Goal: Information Seeking & Learning: Learn about a topic

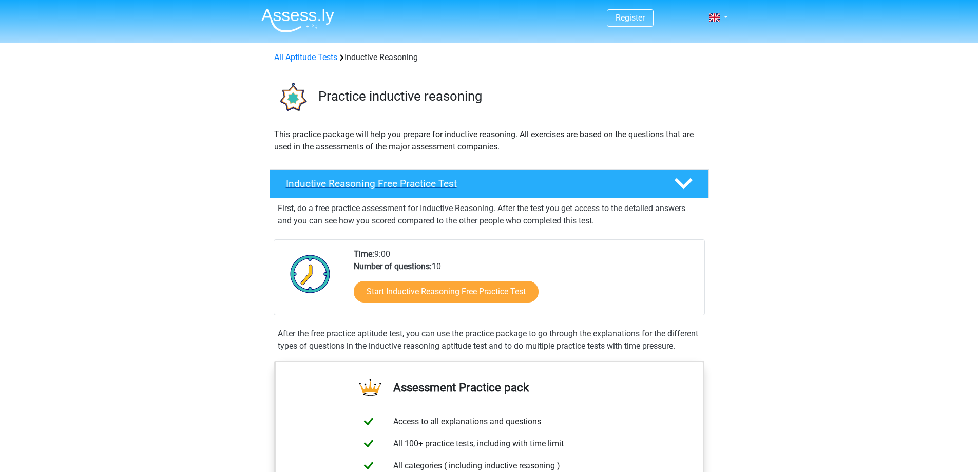
click at [677, 180] on polygon at bounding box center [683, 183] width 18 height 11
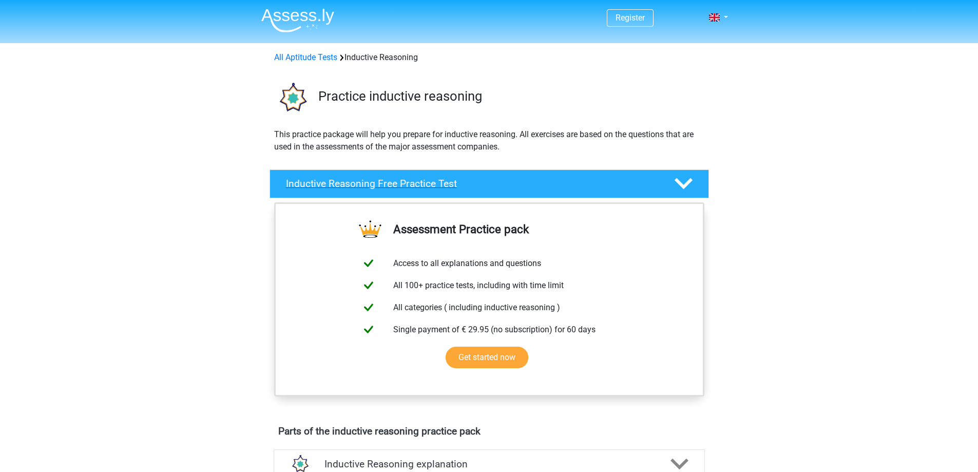
click at [677, 180] on polygon at bounding box center [683, 183] width 18 height 11
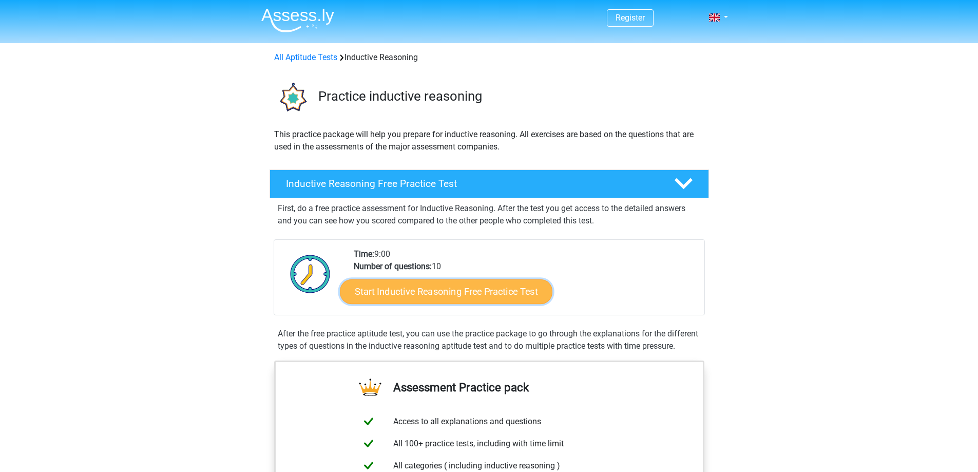
click at [463, 295] on link "Start Inductive Reasoning Free Practice Test" at bounding box center [446, 291] width 212 height 25
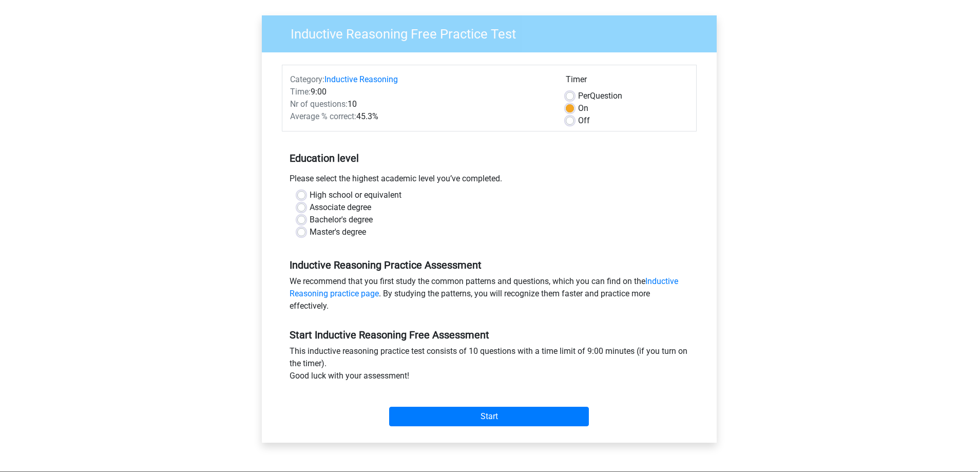
scroll to position [103, 0]
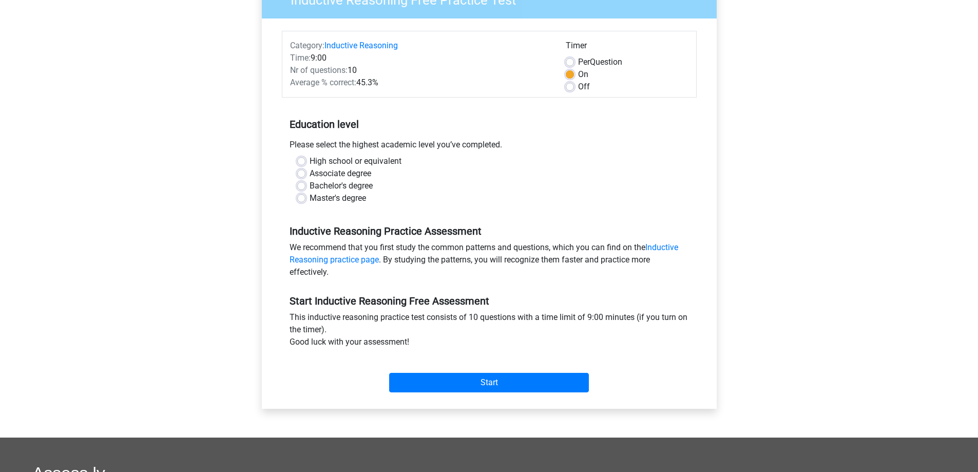
click at [322, 197] on label "Master's degree" at bounding box center [337, 198] width 56 height 12
click at [305, 197] on input "Master's degree" at bounding box center [301, 197] width 8 height 10
radio input "true"
click at [545, 390] on input "Start" at bounding box center [489, 383] width 200 height 20
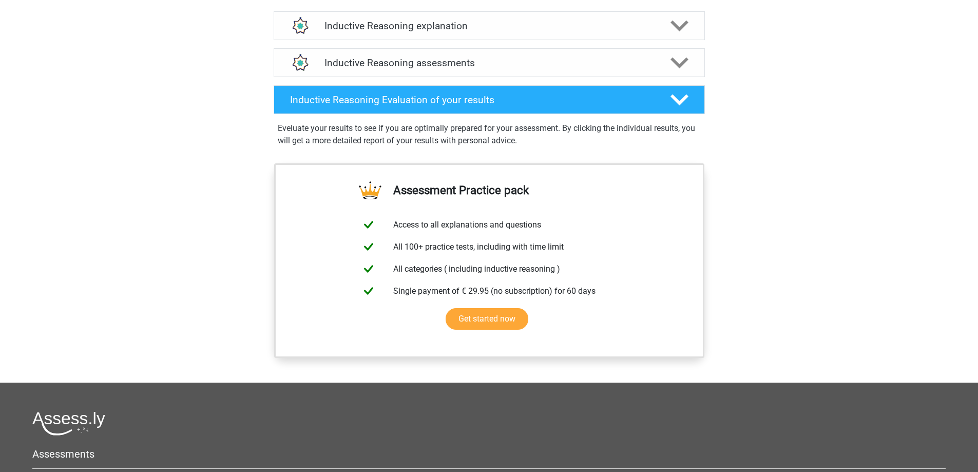
scroll to position [616, 0]
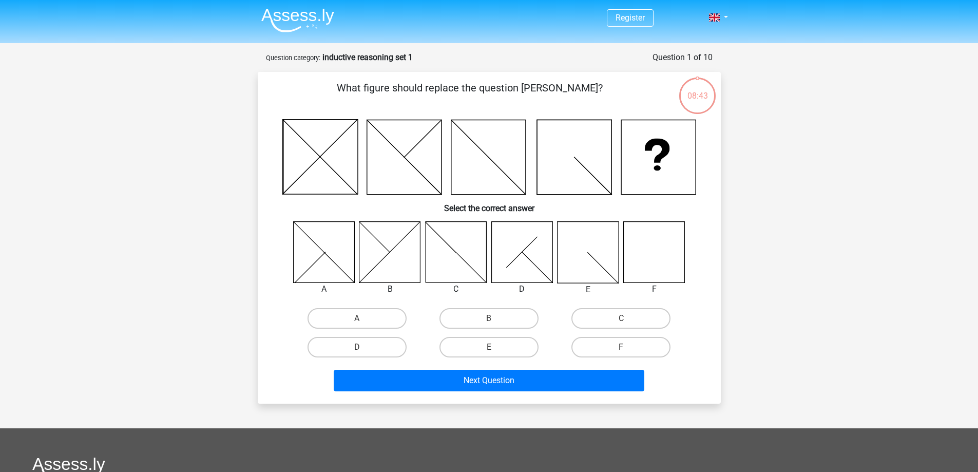
click at [657, 263] on icon at bounding box center [653, 251] width 61 height 61
click at [658, 263] on icon at bounding box center [653, 251] width 61 height 61
click at [660, 264] on icon at bounding box center [653, 251] width 61 height 61
click at [661, 264] on icon at bounding box center [653, 251] width 61 height 61
click at [618, 342] on label "F" at bounding box center [620, 347] width 99 height 21
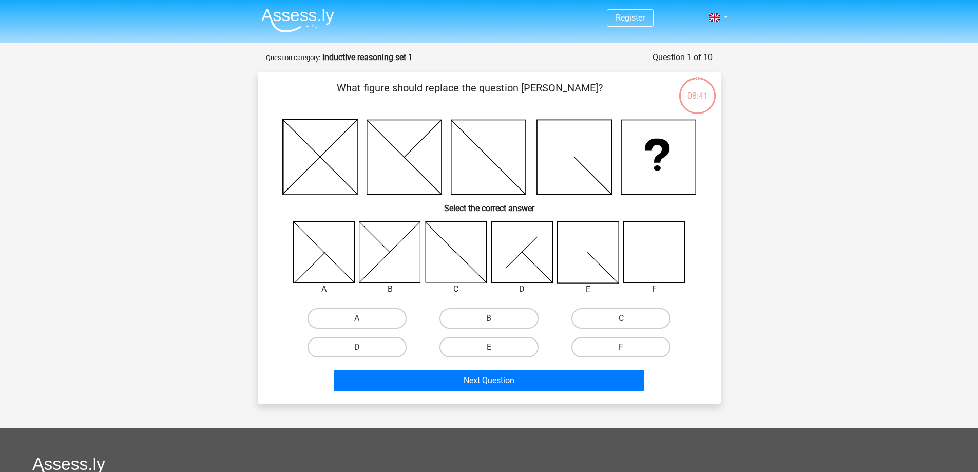
click at [621, 347] on input "F" at bounding box center [624, 350] width 7 height 7
radio input "true"
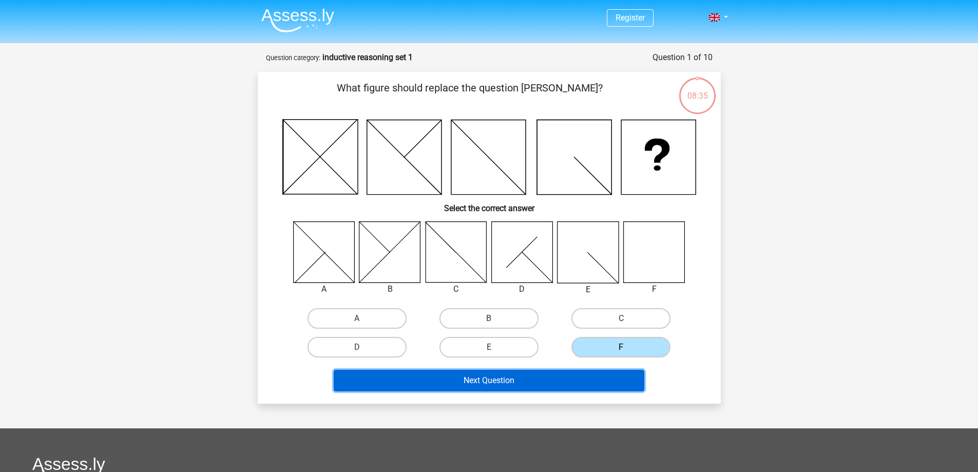
click at [538, 381] on button "Next Question" at bounding box center [489, 381] width 311 height 22
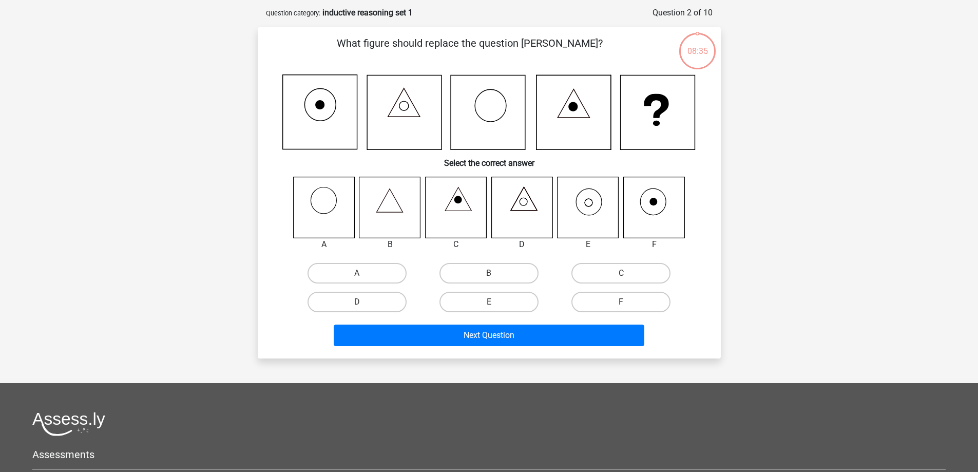
scroll to position [51, 0]
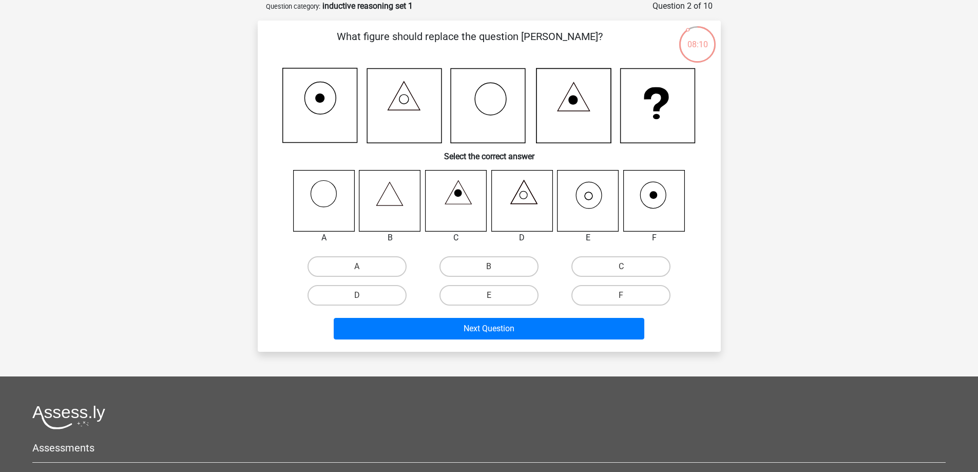
click at [584, 199] on icon at bounding box center [587, 200] width 61 height 61
click at [486, 292] on label "E" at bounding box center [488, 295] width 99 height 21
click at [489, 295] on input "E" at bounding box center [492, 298] width 7 height 7
radio input "true"
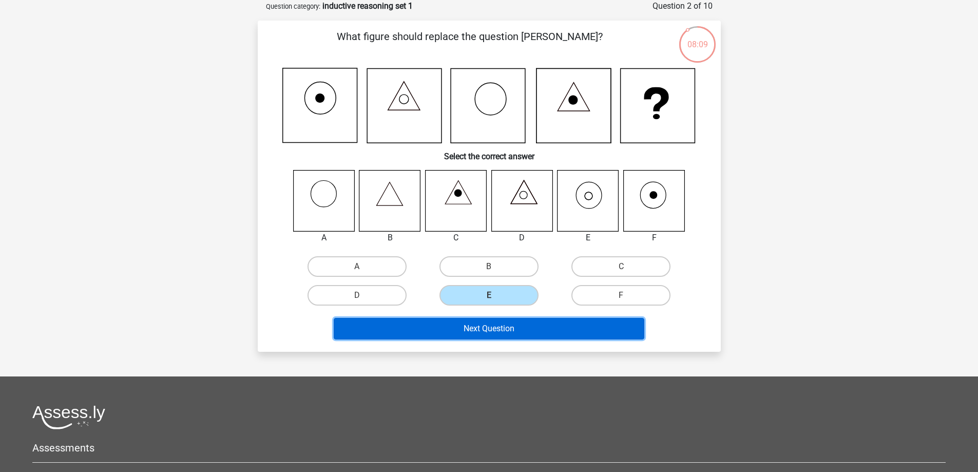
click at [510, 334] on button "Next Question" at bounding box center [489, 329] width 311 height 22
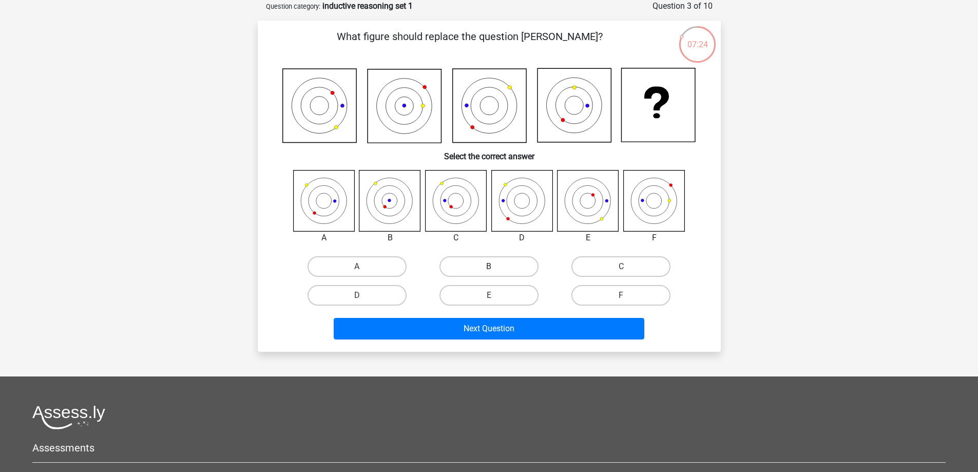
click at [516, 266] on label "B" at bounding box center [488, 266] width 99 height 21
click at [495, 266] on input "B" at bounding box center [492, 269] width 7 height 7
radio input "true"
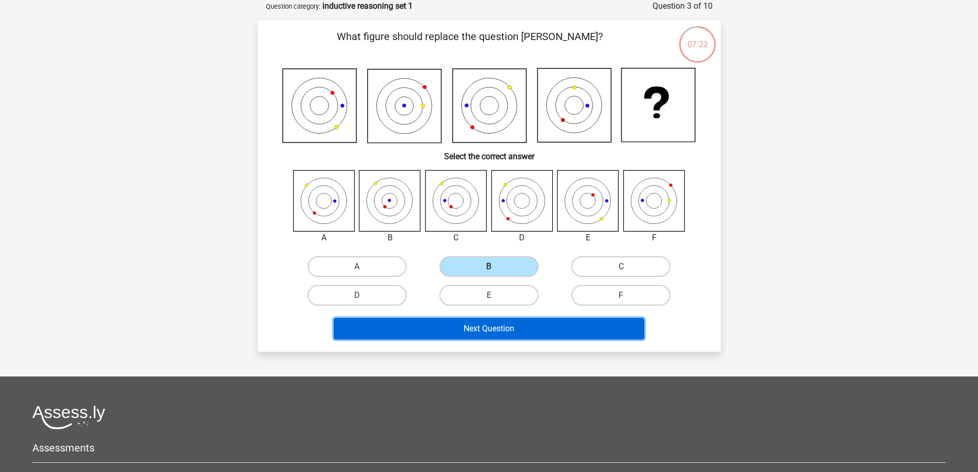
click at [533, 328] on button "Next Question" at bounding box center [489, 329] width 311 height 22
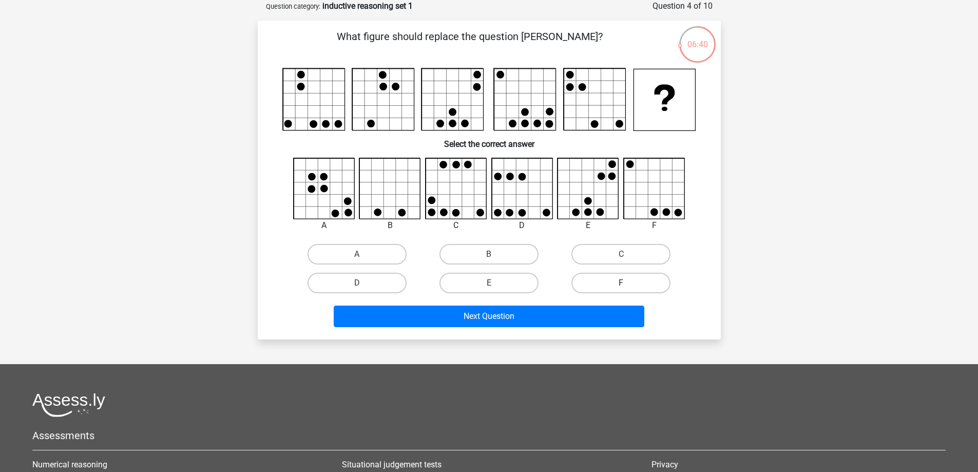
click at [631, 285] on label "F" at bounding box center [620, 283] width 99 height 21
click at [628, 285] on input "F" at bounding box center [624, 286] width 7 height 7
radio input "true"
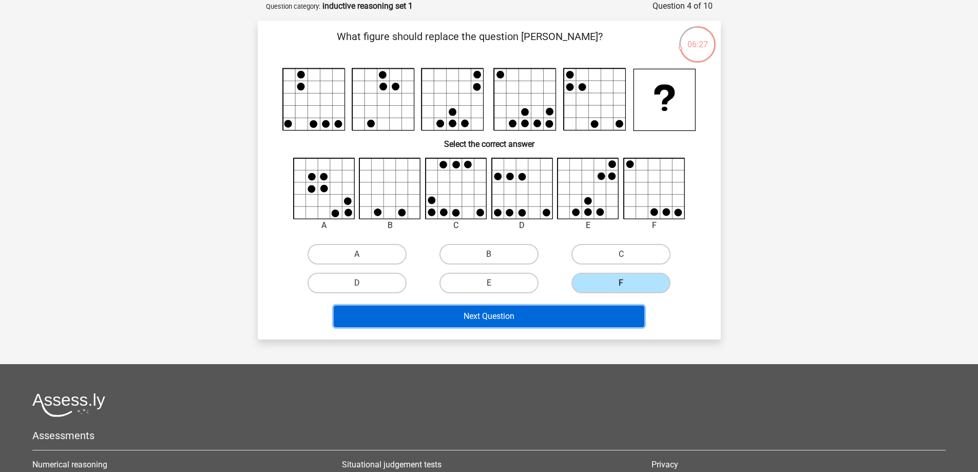
click at [602, 317] on button "Next Question" at bounding box center [489, 316] width 311 height 22
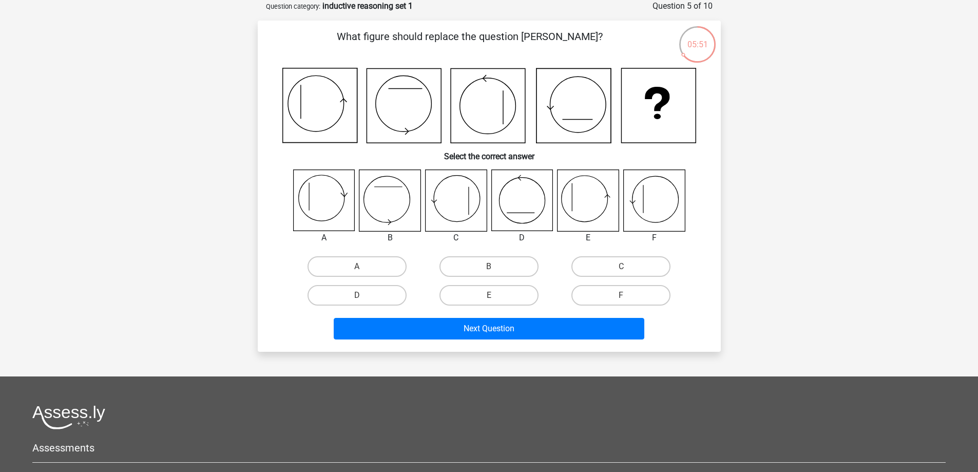
click at [578, 199] on icon at bounding box center [587, 200] width 61 height 61
click at [500, 297] on label "E" at bounding box center [488, 295] width 99 height 21
click at [495, 297] on input "E" at bounding box center [492, 298] width 7 height 7
radio input "true"
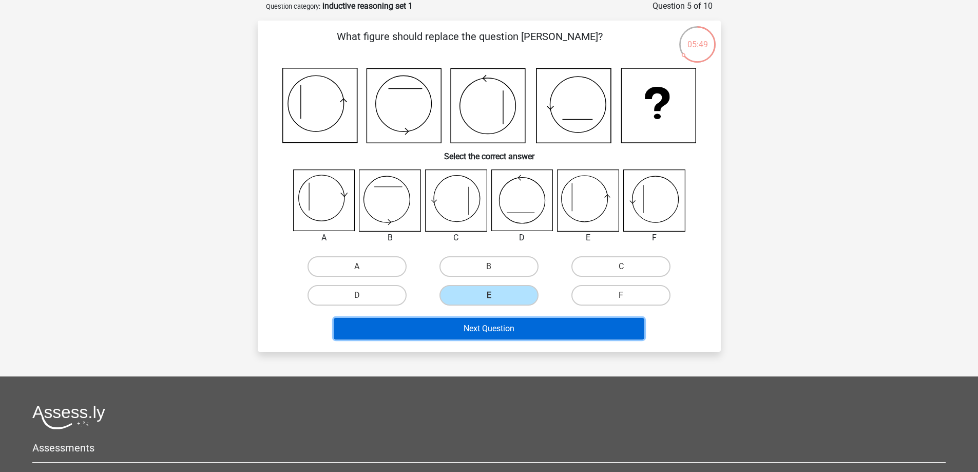
click at [519, 328] on button "Next Question" at bounding box center [489, 329] width 311 height 22
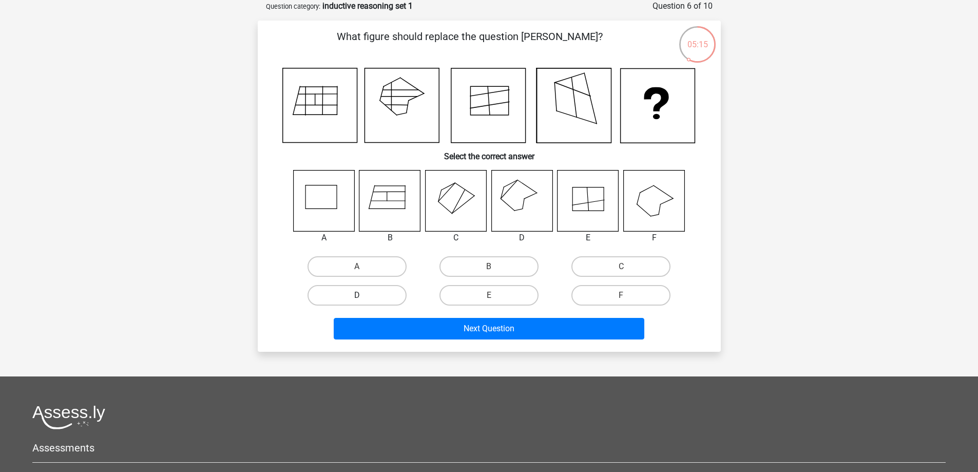
click at [330, 298] on label "D" at bounding box center [356, 295] width 99 height 21
click at [357, 298] on input "D" at bounding box center [360, 298] width 7 height 7
radio input "true"
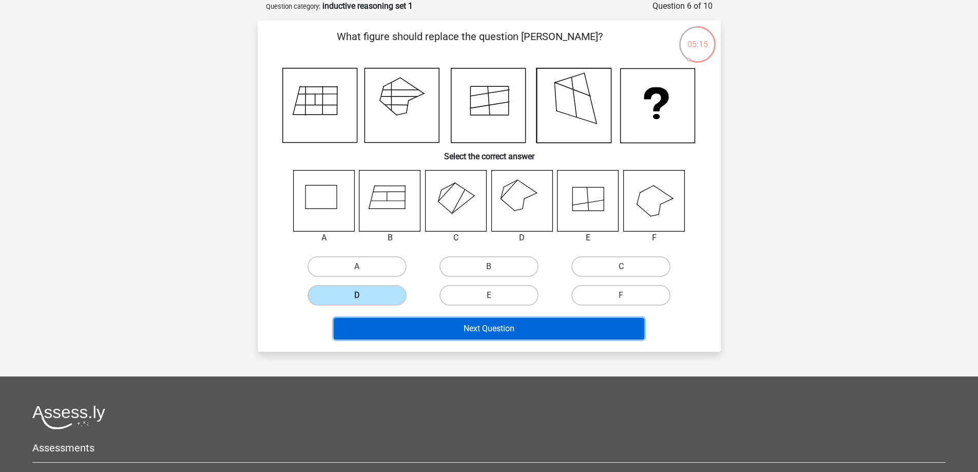
click at [486, 337] on button "Next Question" at bounding box center [489, 329] width 311 height 22
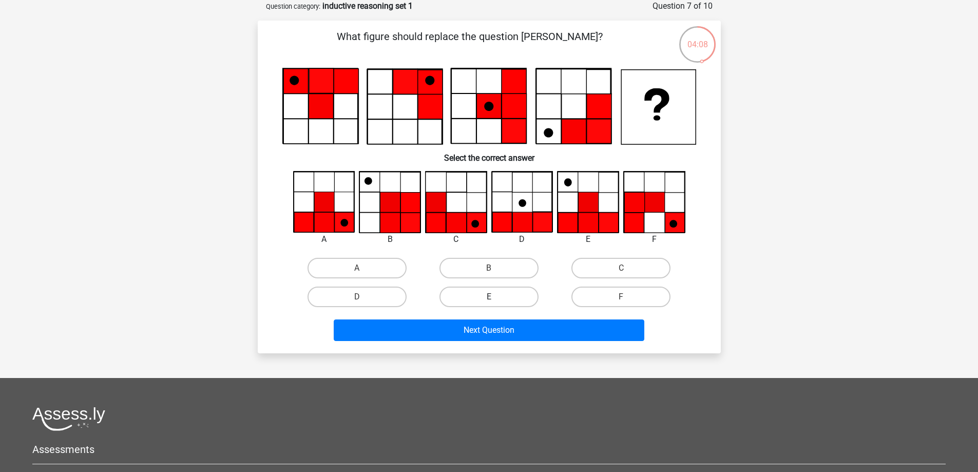
click at [500, 291] on label "E" at bounding box center [488, 296] width 99 height 21
click at [495, 297] on input "E" at bounding box center [492, 300] width 7 height 7
radio input "true"
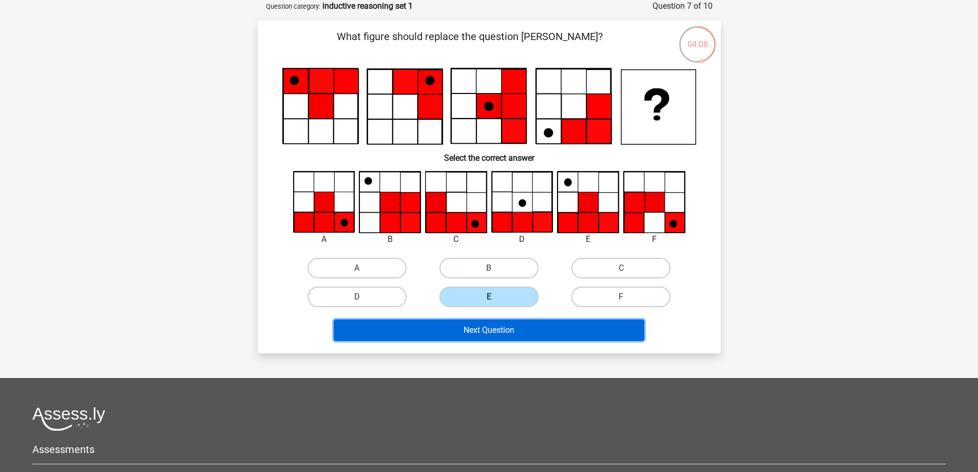
click at [577, 327] on button "Next Question" at bounding box center [489, 330] width 311 height 22
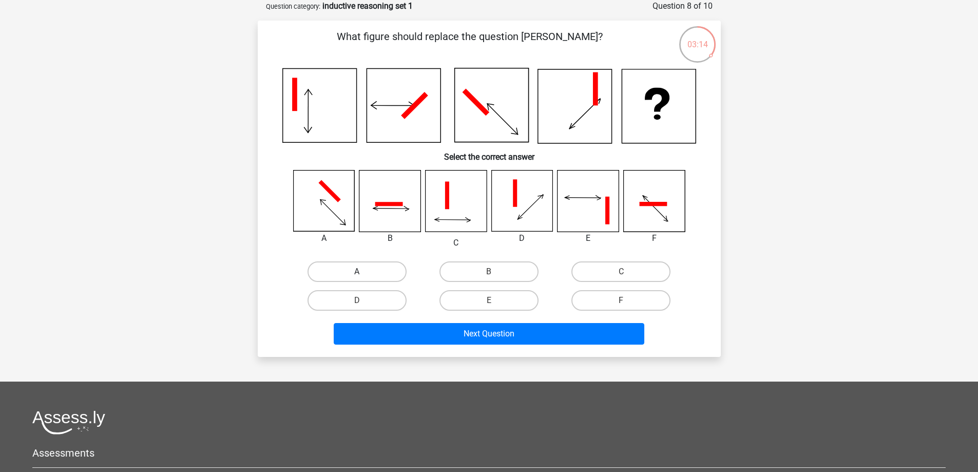
click at [383, 264] on label "A" at bounding box center [356, 271] width 99 height 21
click at [363, 272] on input "A" at bounding box center [360, 275] width 7 height 7
radio input "true"
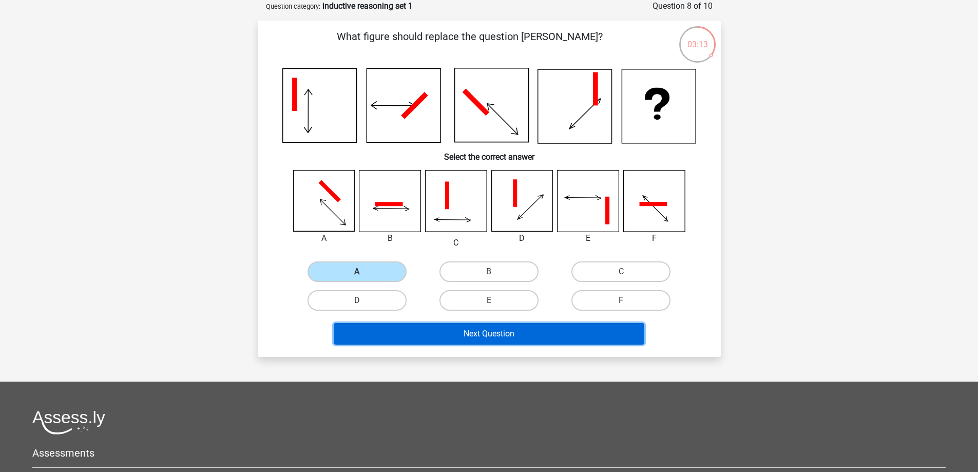
drag, startPoint x: 451, startPoint y: 336, endPoint x: 486, endPoint y: 390, distance: 64.5
click at [452, 336] on button "Next Question" at bounding box center [489, 334] width 311 height 22
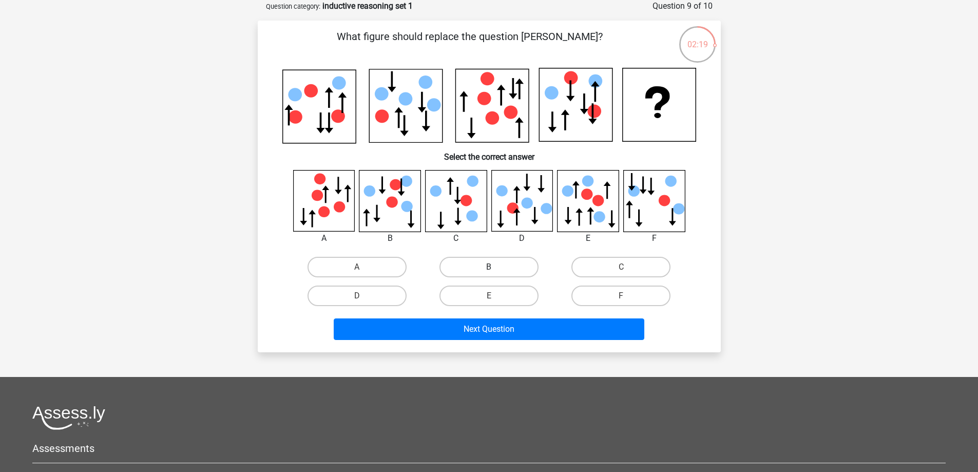
click at [501, 268] on label "B" at bounding box center [488, 267] width 99 height 21
click at [495, 268] on input "B" at bounding box center [492, 270] width 7 height 7
radio input "true"
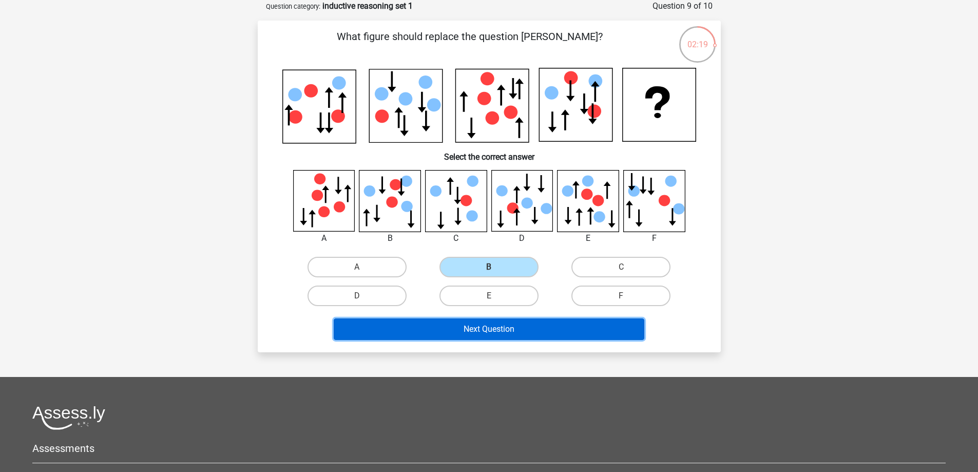
click at [514, 337] on button "Next Question" at bounding box center [489, 329] width 311 height 22
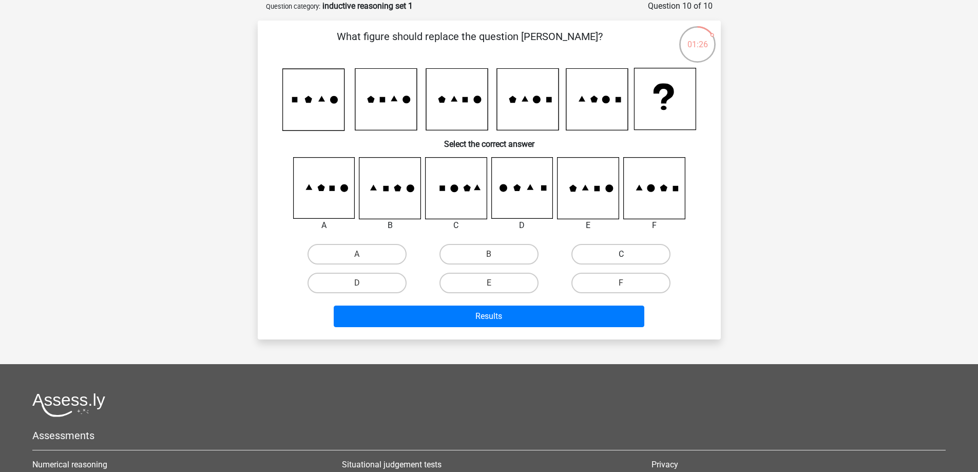
click at [617, 250] on label "C" at bounding box center [620, 254] width 99 height 21
click at [621, 254] on input "C" at bounding box center [624, 257] width 7 height 7
radio input "true"
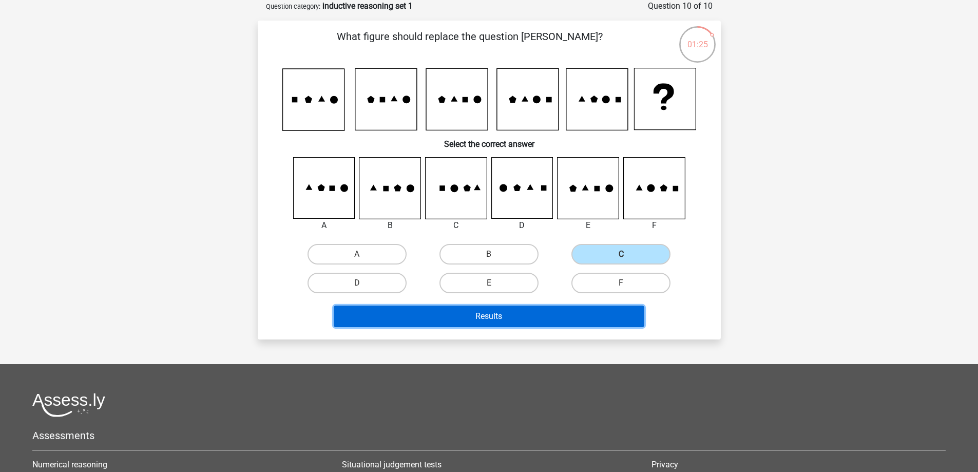
click at [591, 320] on button "Results" at bounding box center [489, 316] width 311 height 22
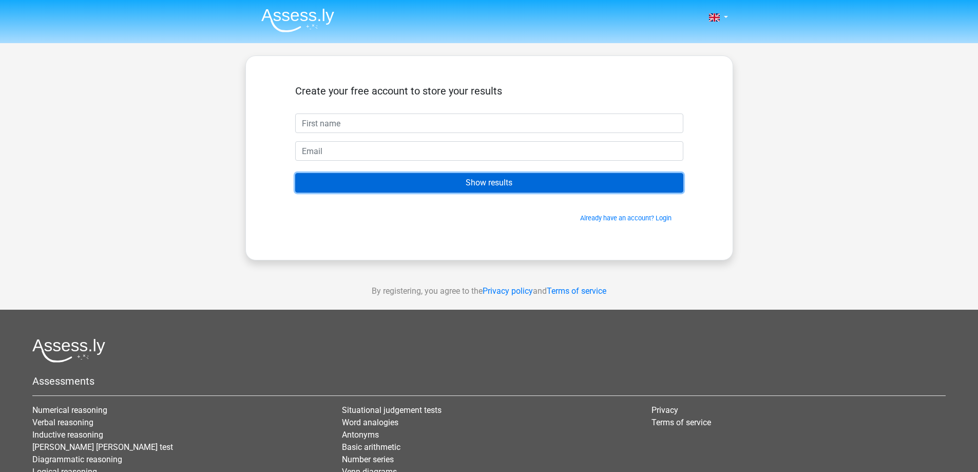
click at [494, 185] on input "Show results" at bounding box center [489, 183] width 388 height 20
